Goal: Transaction & Acquisition: Purchase product/service

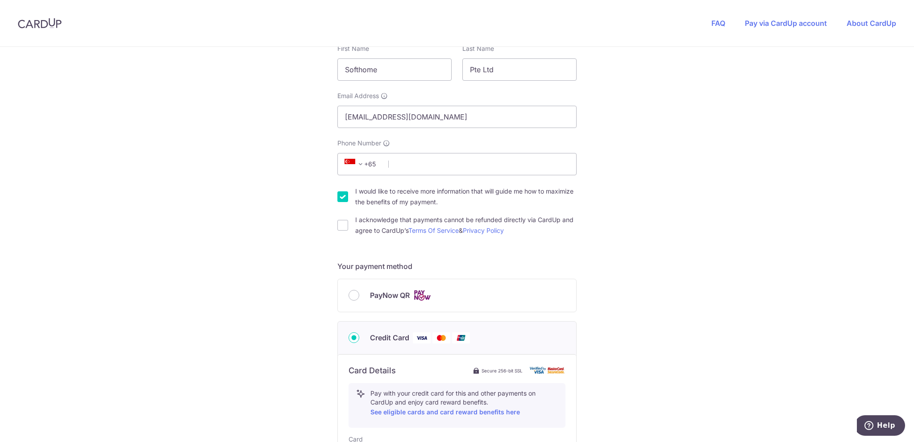
scroll to position [89, 0]
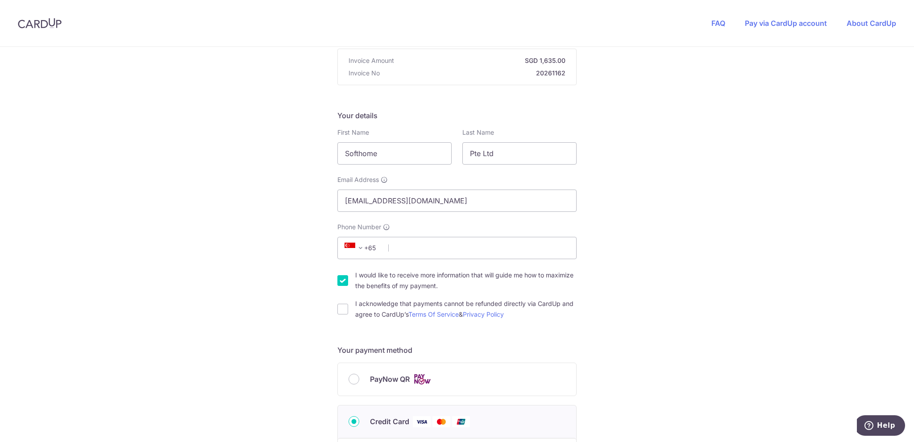
click at [374, 308] on label "I acknowledge that payments cannot be refunded directly via CardUp and agree to…" at bounding box center [465, 309] width 221 height 21
click at [348, 308] on input "I acknowledge that payments cannot be refunded directly via CardUp and agree to…" at bounding box center [342, 309] width 11 height 11
checkbox input "true"
click at [437, 255] on input "Phone Number" at bounding box center [456, 248] width 239 height 22
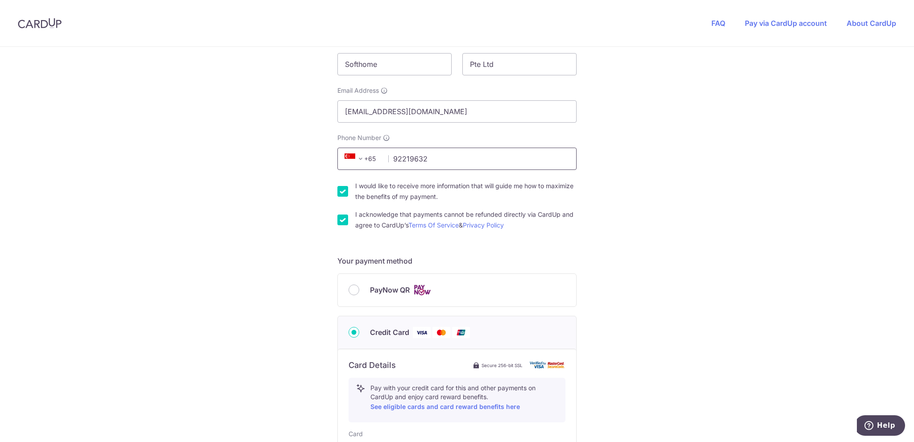
scroll to position [446, 0]
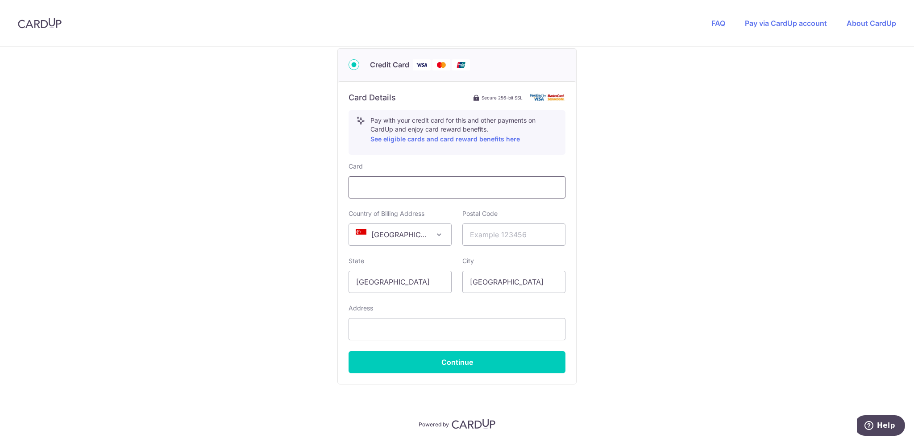
type input "92219632"
type input "670440"
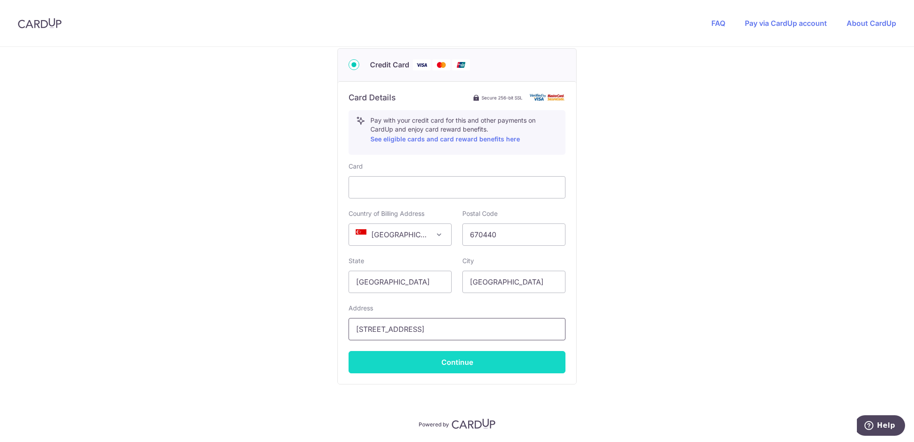
type input "[STREET_ADDRESS]"
click at [553, 361] on button "Continue" at bounding box center [457, 362] width 217 height 22
type input "**** 8422"
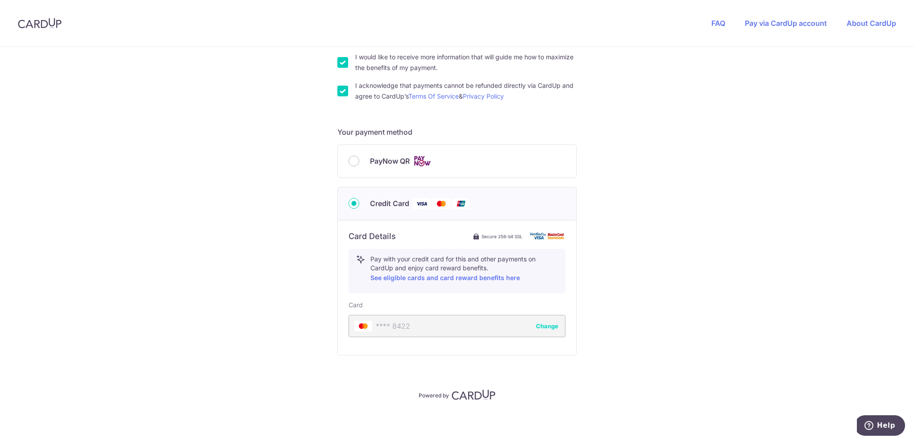
scroll to position [306, 0]
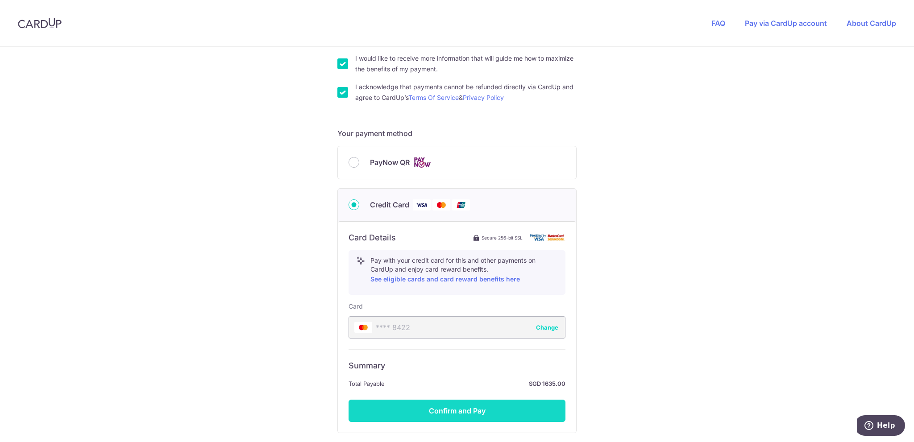
click at [493, 410] on button "Confirm and Pay" at bounding box center [457, 411] width 217 height 22
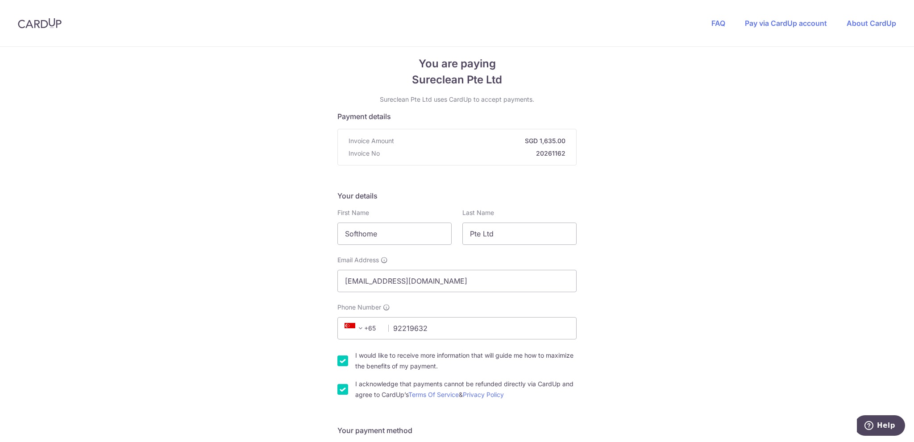
scroll to position [0, 0]
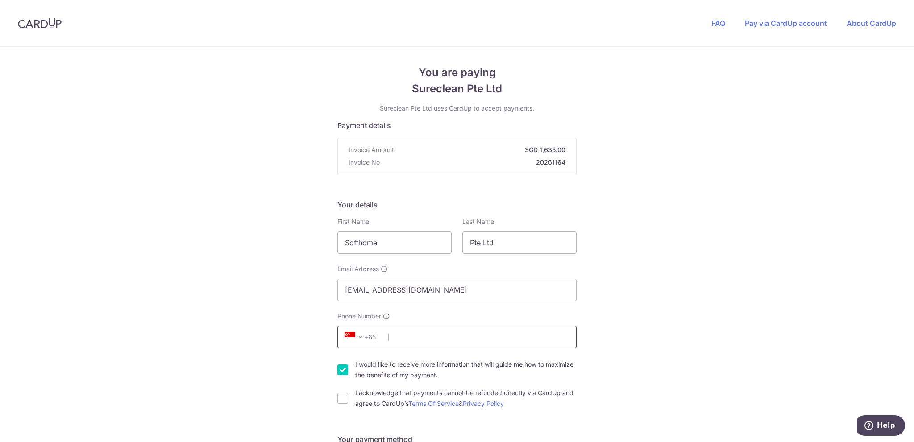
click at [403, 341] on input "Phone Number" at bounding box center [456, 337] width 239 height 22
type input "92219632"
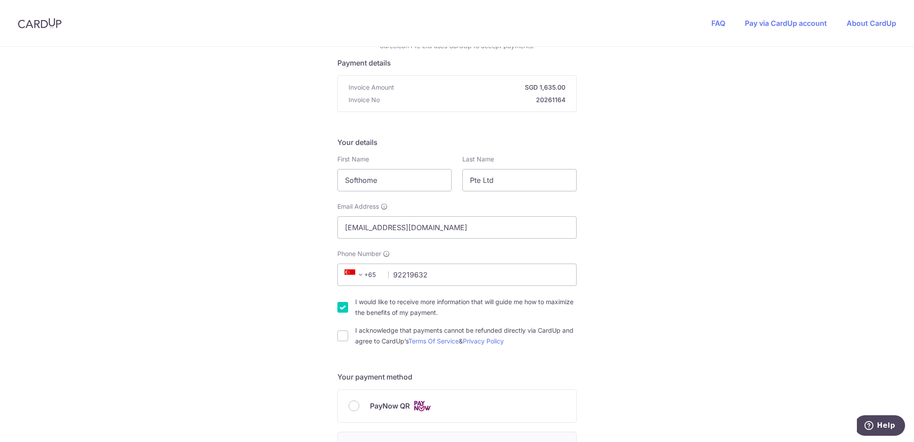
scroll to position [179, 0]
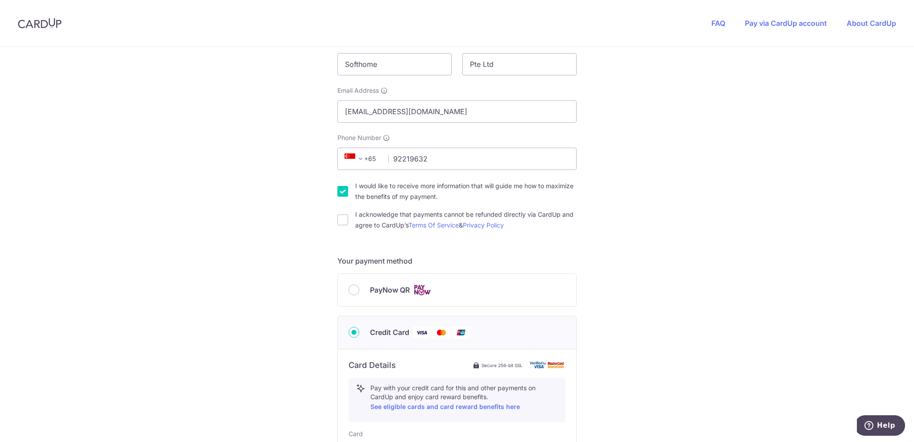
click at [362, 219] on label "I acknowledge that payments cannot be refunded directly via CardUp and agree to…" at bounding box center [465, 219] width 221 height 21
click at [348, 219] on input "I acknowledge that payments cannot be refunded directly via CardUp and agree to…" at bounding box center [342, 220] width 11 height 11
checkbox input "true"
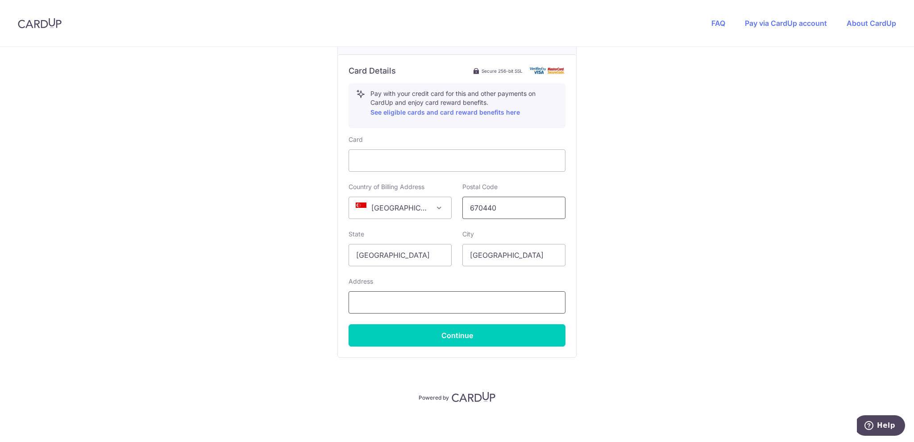
scroll to position [474, 0]
type input "670440"
click at [396, 291] on input "text" at bounding box center [457, 302] width 217 height 22
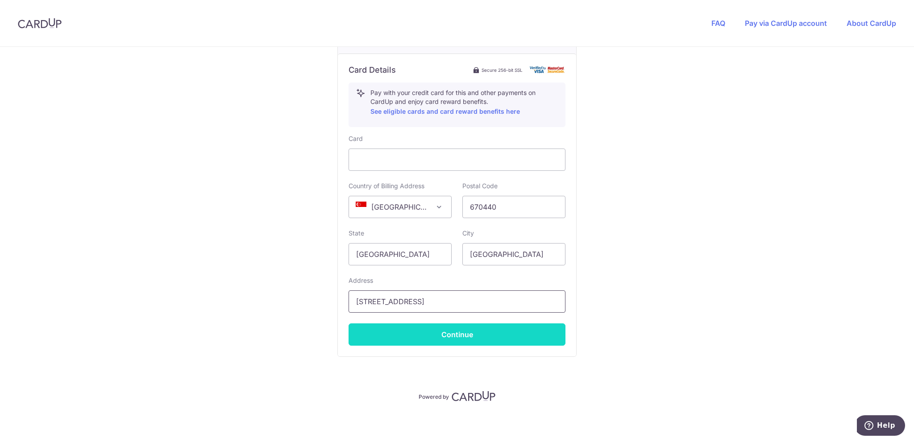
type input "[STREET_ADDRESS]"
click at [382, 327] on button "Continue" at bounding box center [457, 335] width 217 height 22
type input "**** 8422"
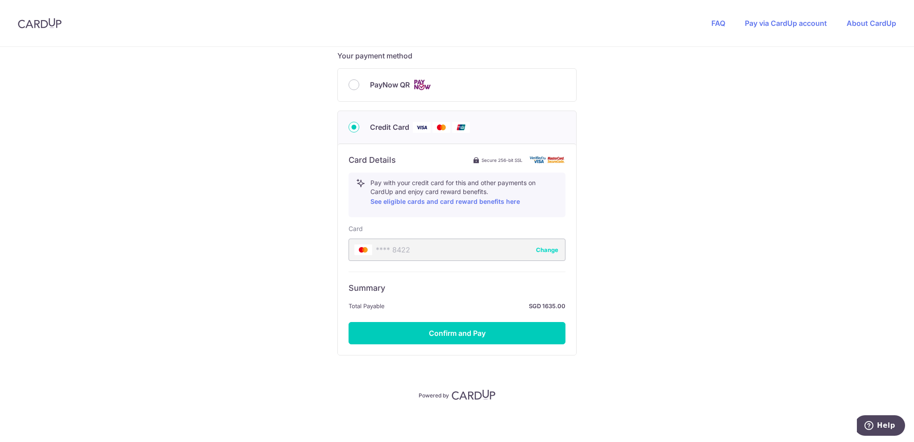
scroll to position [306, 0]
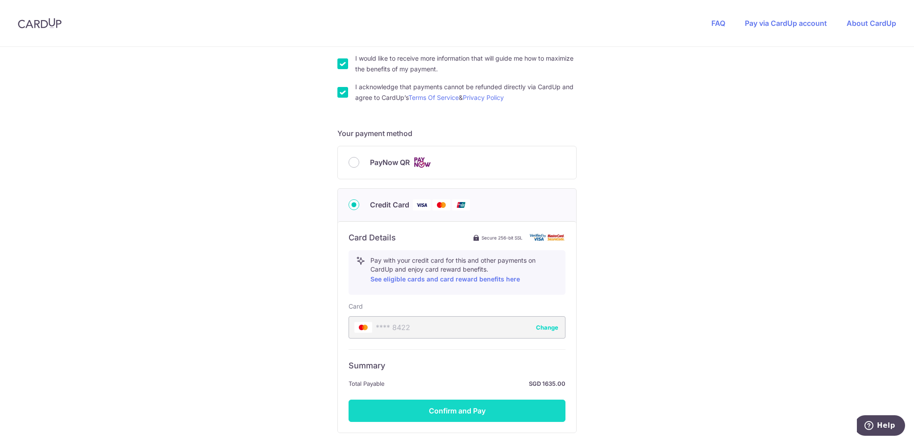
click at [446, 404] on button "Confirm and Pay" at bounding box center [457, 411] width 217 height 22
